Goal: Communication & Community: Ask a question

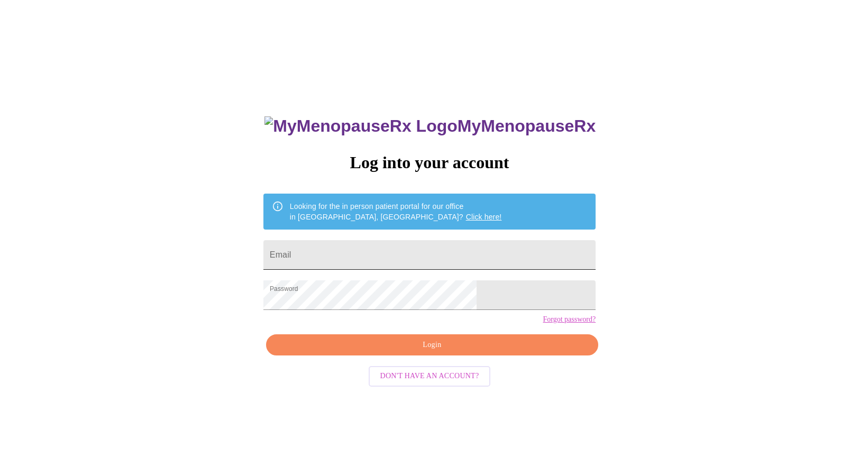
click at [402, 253] on input "Email" at bounding box center [429, 255] width 332 height 30
type input "[PERSON_NAME][EMAIL_ADDRESS][PERSON_NAME][DOMAIN_NAME]"
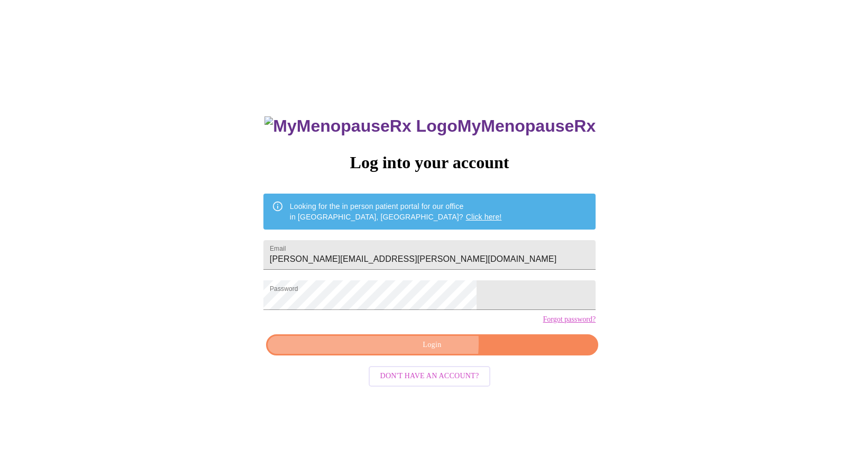
click at [407, 352] on span "Login" at bounding box center [432, 344] width 308 height 13
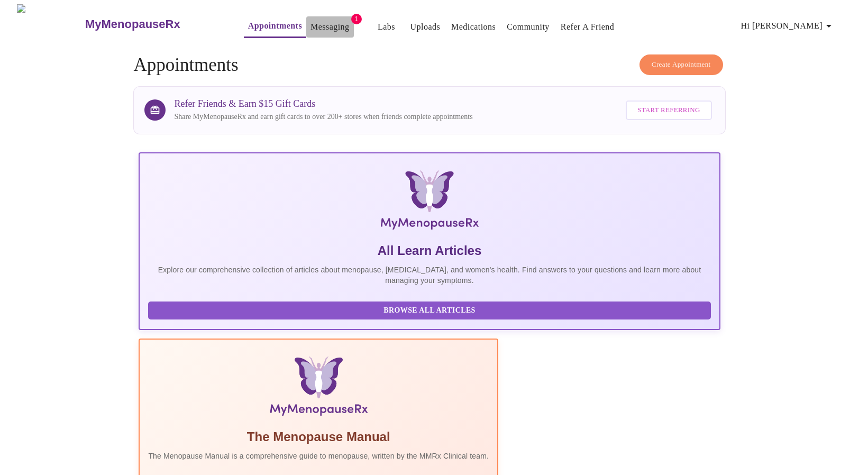
click at [310, 25] on link "Messaging" at bounding box center [329, 27] width 39 height 15
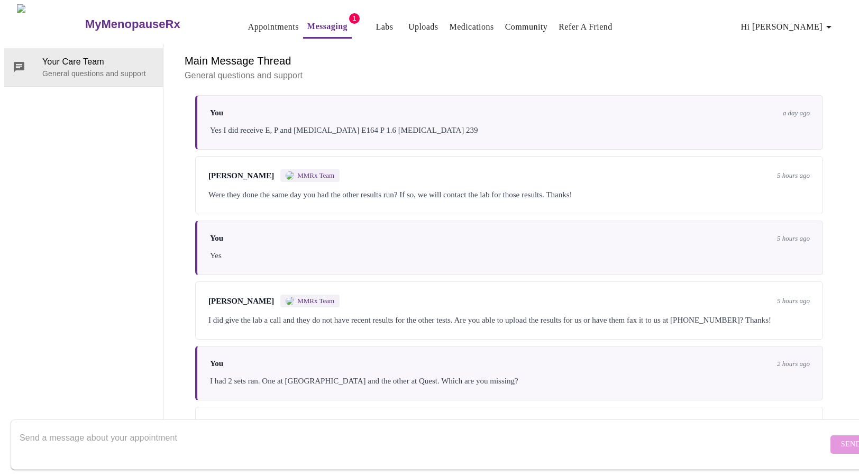
scroll to position [884, 0]
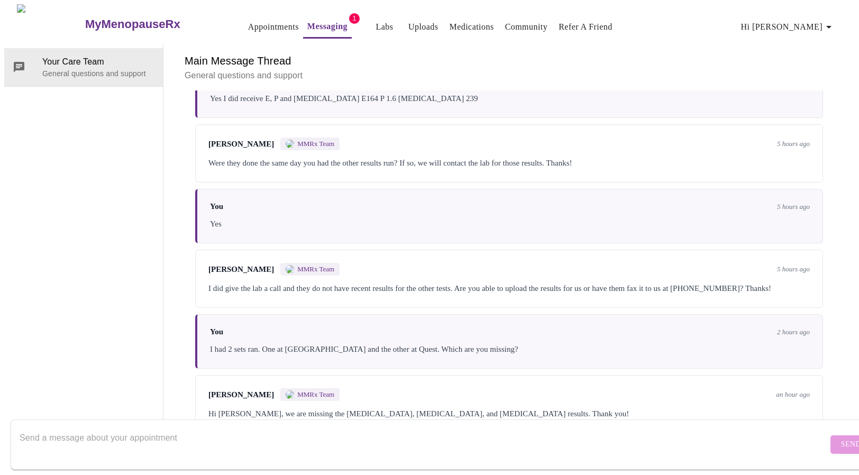
drag, startPoint x: 397, startPoint y: 347, endPoint x: 219, endPoint y: 297, distance: 185.0
click at [219, 343] on div "I had 2 sets ran. One at [GEOGRAPHIC_DATA] and the other at Quest. Which are yo…" at bounding box center [510, 349] width 600 height 13
click at [208, 431] on textarea "Send a message about your appointment" at bounding box center [424, 444] width 808 height 34
click at [408, 20] on link "Uploads" at bounding box center [423, 27] width 30 height 15
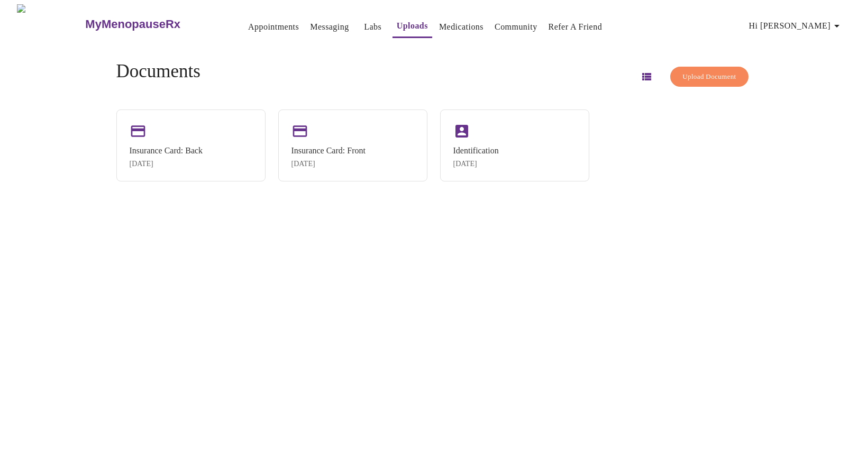
click at [679, 84] on div "Upload Document" at bounding box center [691, 76] width 117 height 31
click at [692, 71] on span "Upload Document" at bounding box center [708, 77] width 53 height 12
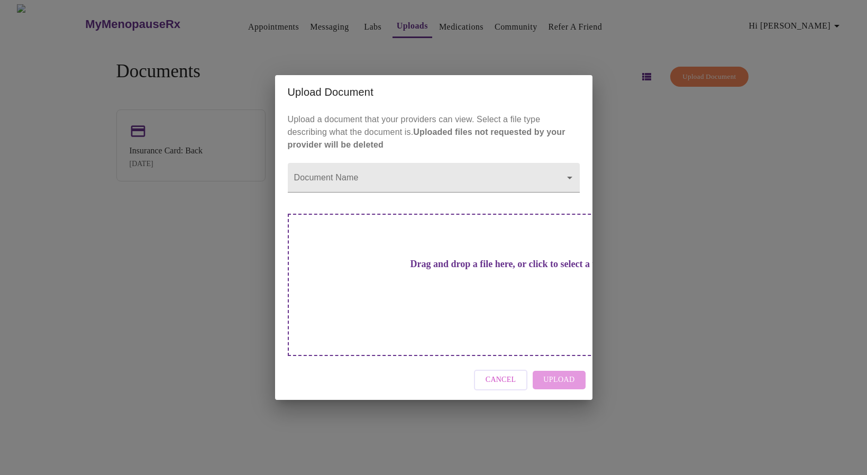
click at [507, 373] on span "Cancel" at bounding box center [500, 379] width 31 height 13
